Goal: Obtain resource: Obtain resource

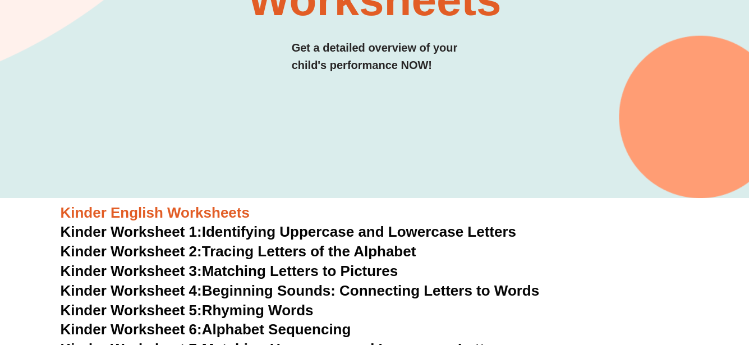
scroll to position [337, 0]
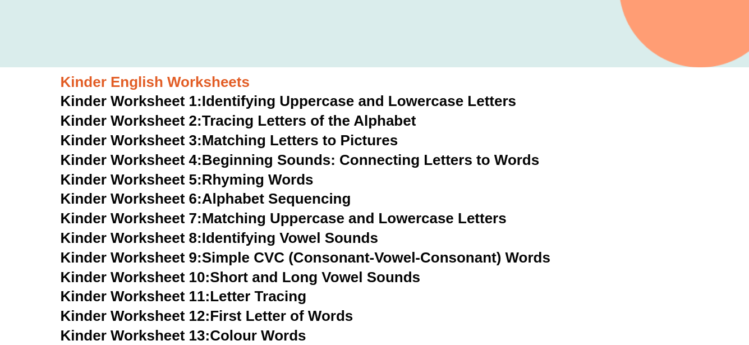
click at [273, 180] on link "Kinder Worksheet 5: Rhyming Words" at bounding box center [187, 179] width 253 height 17
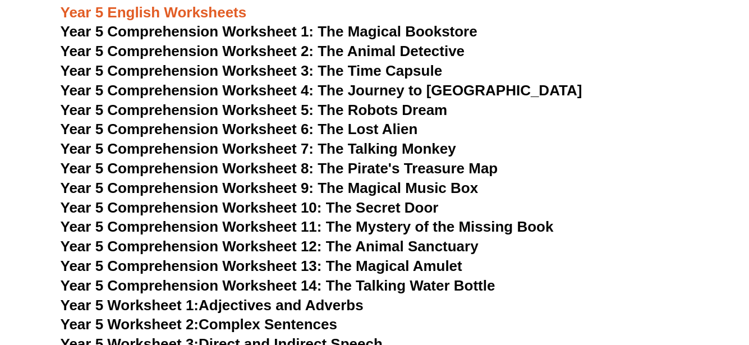
scroll to position [4827, 0]
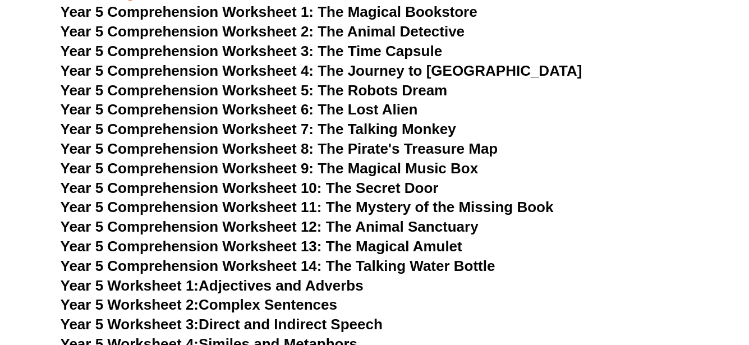
click at [288, 301] on link "Year 5 Worksheet 2: Complex Sentences" at bounding box center [199, 304] width 277 height 17
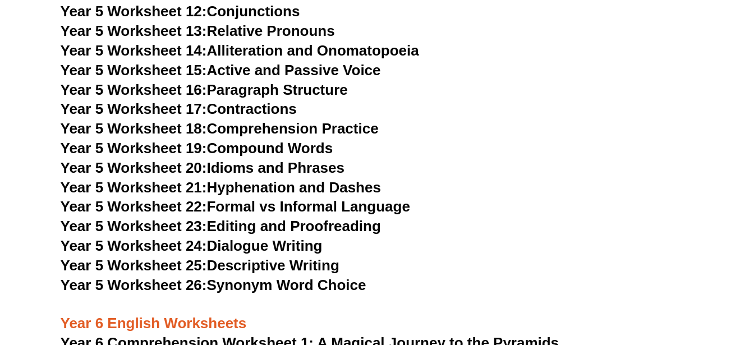
scroll to position [5332, 0]
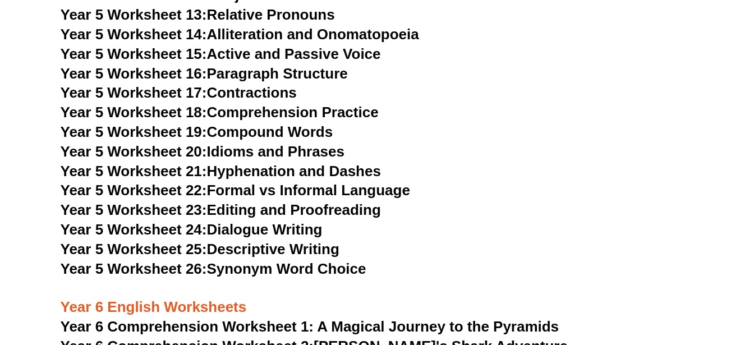
click at [341, 268] on link "Year 5 Worksheet 26: Synonym Word Choice" at bounding box center [214, 268] width 306 height 17
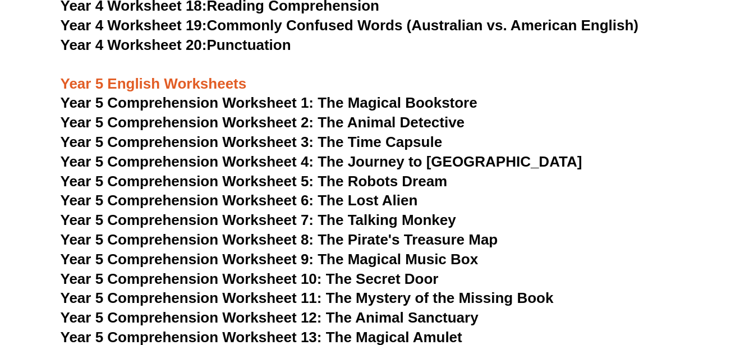
scroll to position [4715, 0]
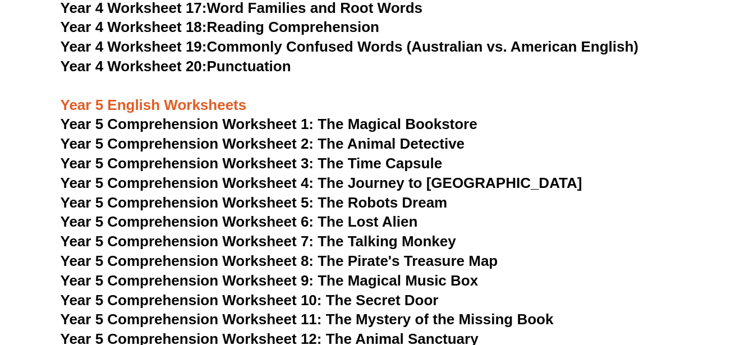
click at [415, 122] on span "Year 5 Comprehension Worksheet 1: The Magical Bookstore" at bounding box center [269, 124] width 417 height 17
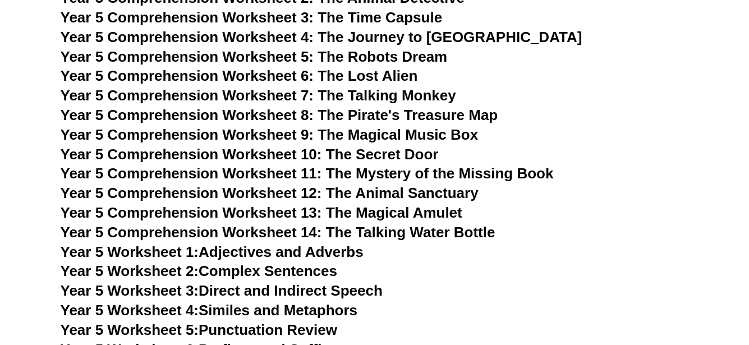
scroll to position [4883, 0]
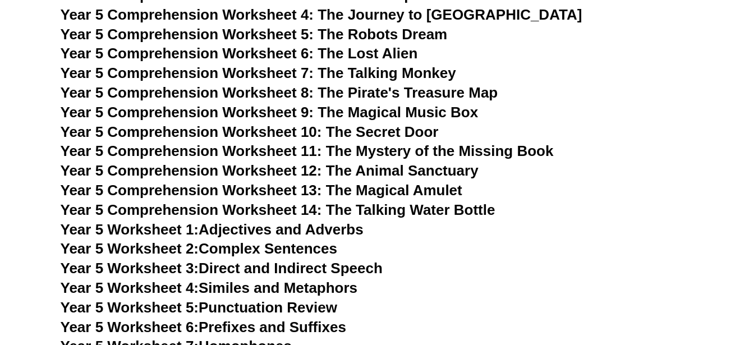
click at [332, 231] on link "Year 5 Worksheet 1: Adjectives and Adverbs" at bounding box center [212, 229] width 303 height 17
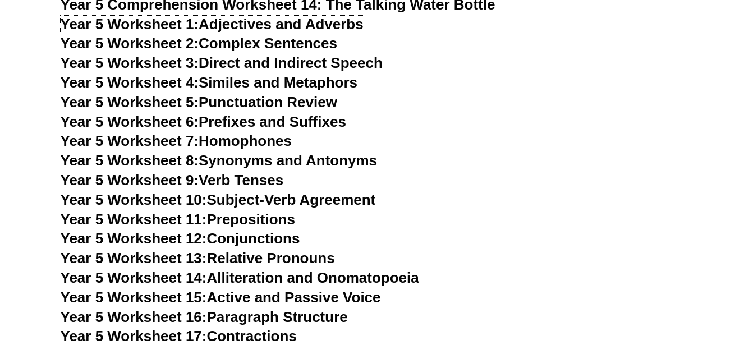
scroll to position [5108, 0]
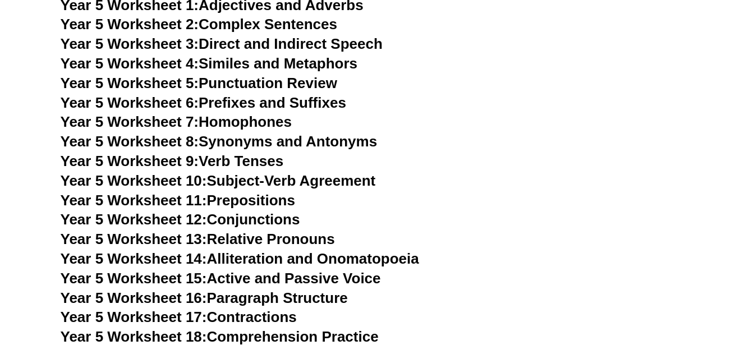
click at [310, 179] on link "Year 5 Worksheet 10: Subject-Verb Agreement" at bounding box center [218, 180] width 315 height 17
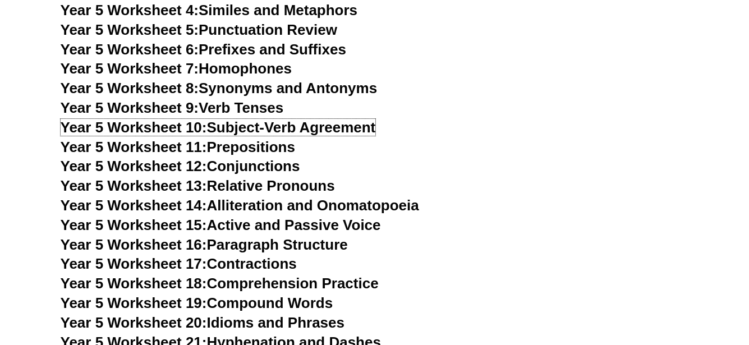
scroll to position [5164, 0]
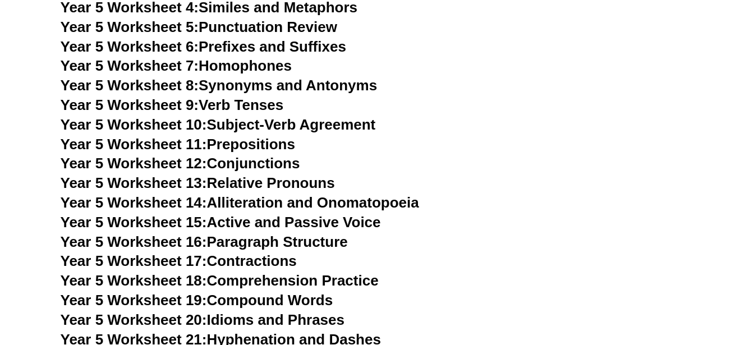
click at [301, 240] on link "Year 5 Worksheet 16: Paragraph Structure" at bounding box center [204, 242] width 287 height 17
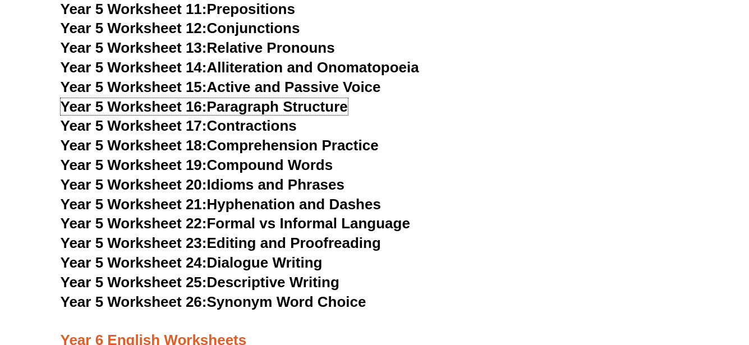
scroll to position [5332, 0]
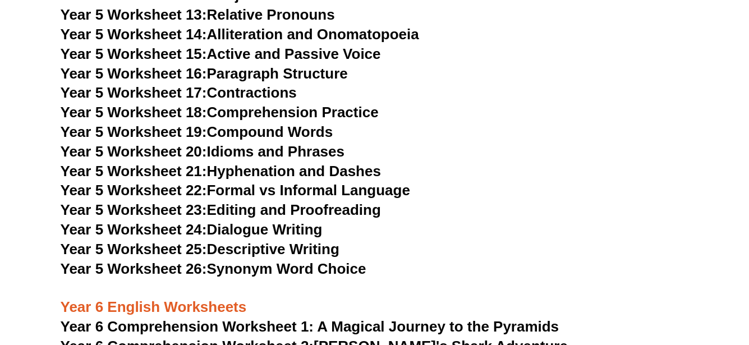
click at [314, 208] on link "Year 5 Worksheet 23: Editing and Proofreading" at bounding box center [221, 210] width 321 height 17
click at [278, 245] on link "Year 5 Worksheet 25: Descriptive Writing" at bounding box center [200, 249] width 279 height 17
click at [289, 272] on link "Year 5 Worksheet 26: Synonym Word Choice" at bounding box center [214, 268] width 306 height 17
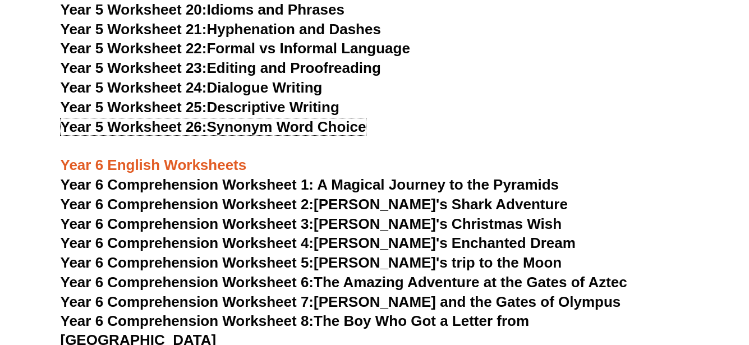
scroll to position [5501, 0]
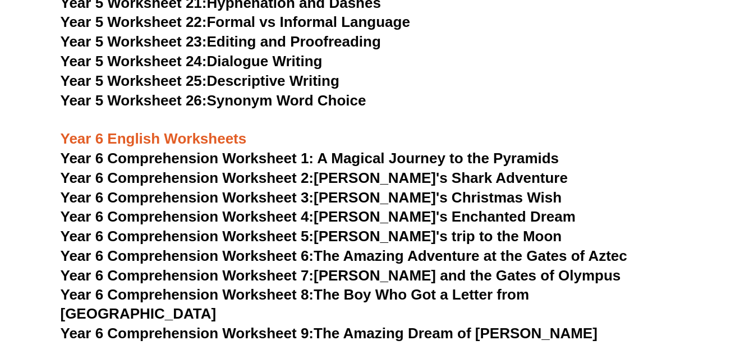
click at [443, 154] on span "Year 6 Comprehension Worksheet 1: A Magical Journey to the Pyramids" at bounding box center [310, 158] width 499 height 17
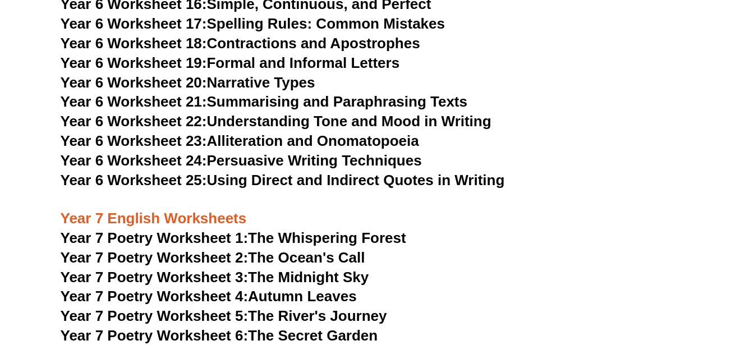
scroll to position [6287, 0]
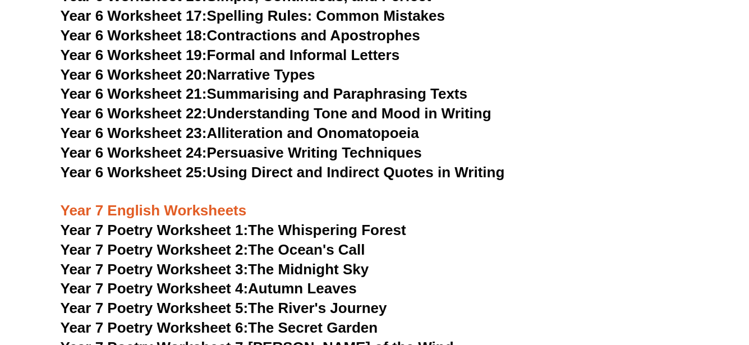
click at [364, 144] on link "Year 6 Worksheet 24: Persuasive Writing Techniques" at bounding box center [242, 152] width 362 height 17
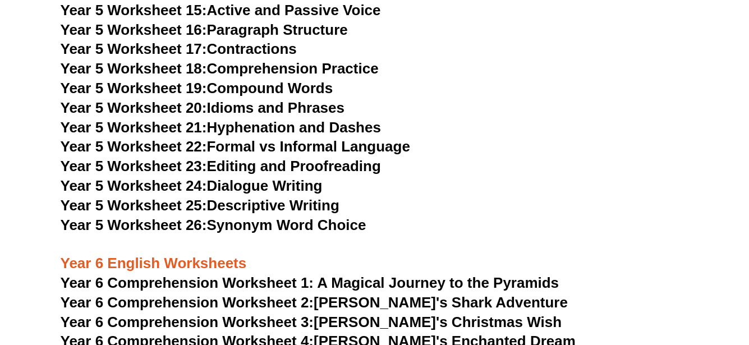
scroll to position [5388, 0]
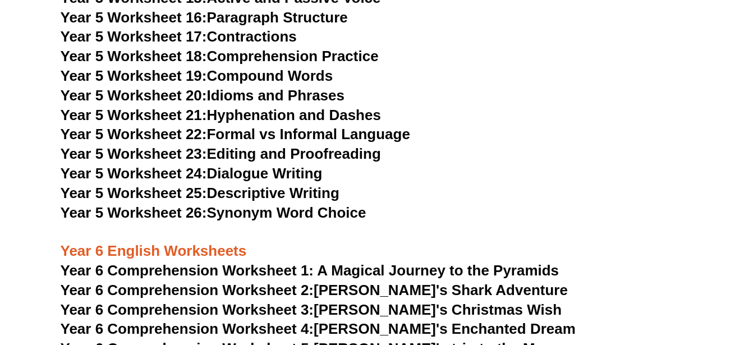
click at [244, 171] on link "Year 5 Worksheet 24: Dialogue Writing" at bounding box center [192, 173] width 262 height 17
click at [230, 193] on link "Year 5 Worksheet 25: Descriptive Writing" at bounding box center [200, 193] width 279 height 17
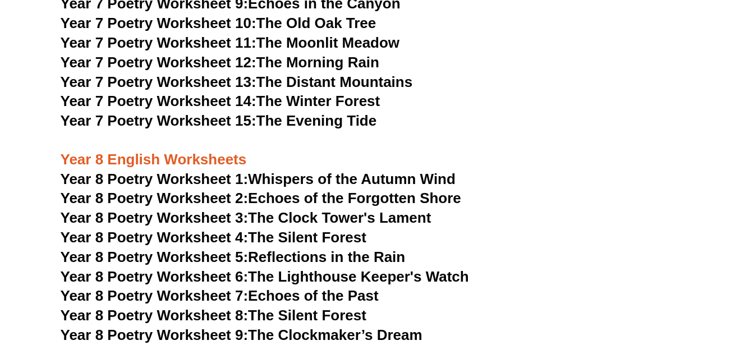
scroll to position [6679, 0]
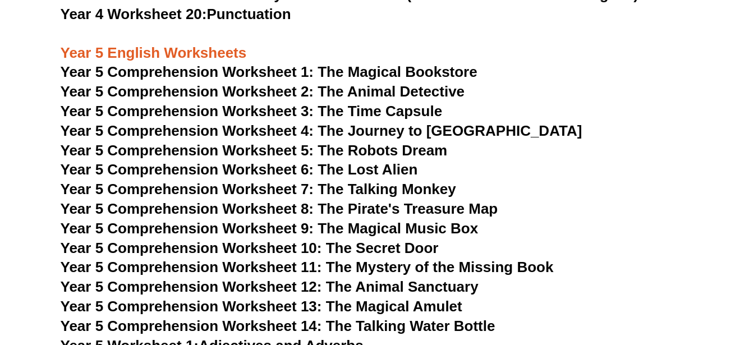
scroll to position [4769, 0]
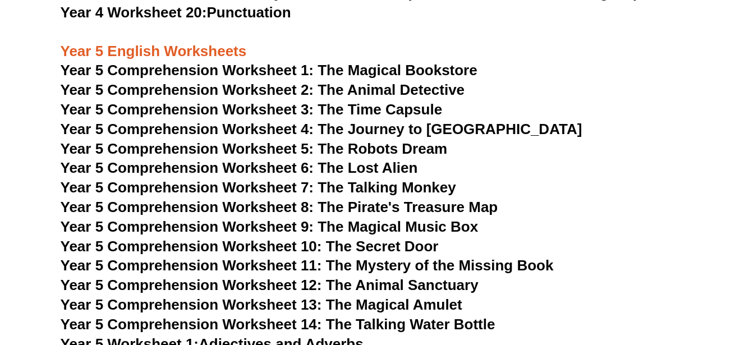
click at [395, 208] on span "Year 5 Comprehension Worksheet 8: The Pirate's Treasure Map" at bounding box center [280, 207] width 438 height 17
